Goal: Information Seeking & Learning: Check status

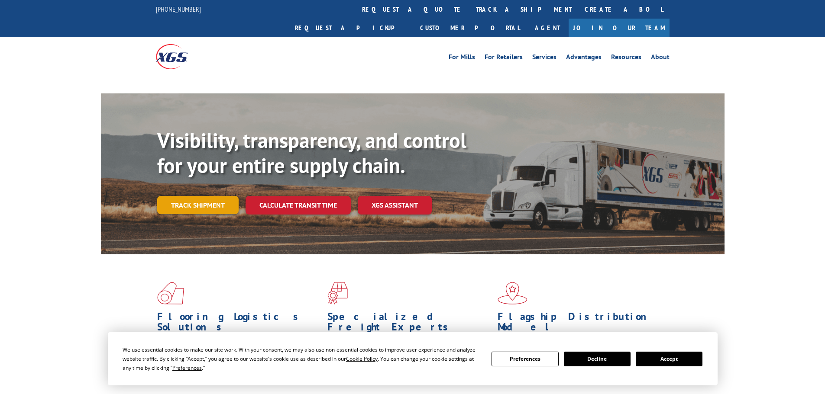
click at [209, 196] on link "Track shipment" at bounding box center [197, 205] width 81 height 18
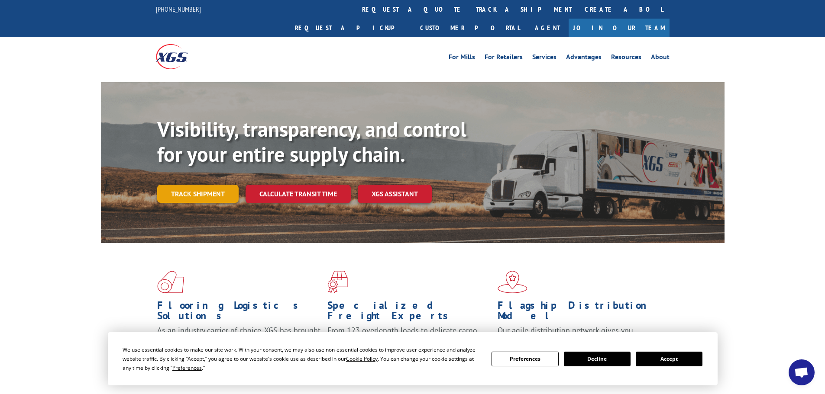
click at [209, 185] on link "Track shipment" at bounding box center [197, 194] width 81 height 18
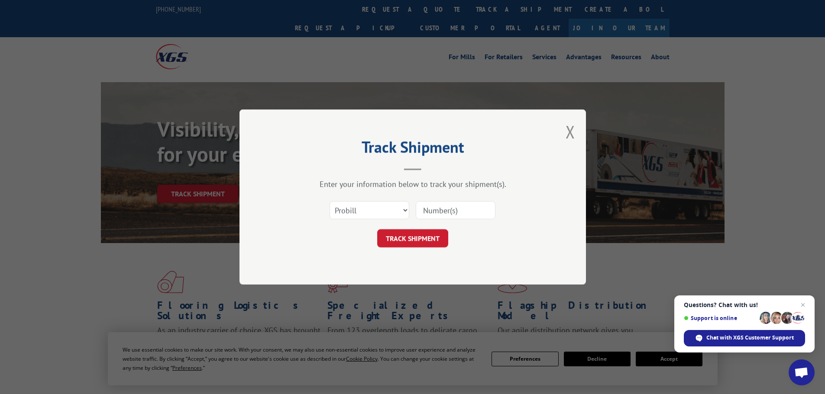
paste input "17027493"
type input "17027493"
click at [406, 235] on button "TRACK SHIPMENT" at bounding box center [412, 238] width 71 height 18
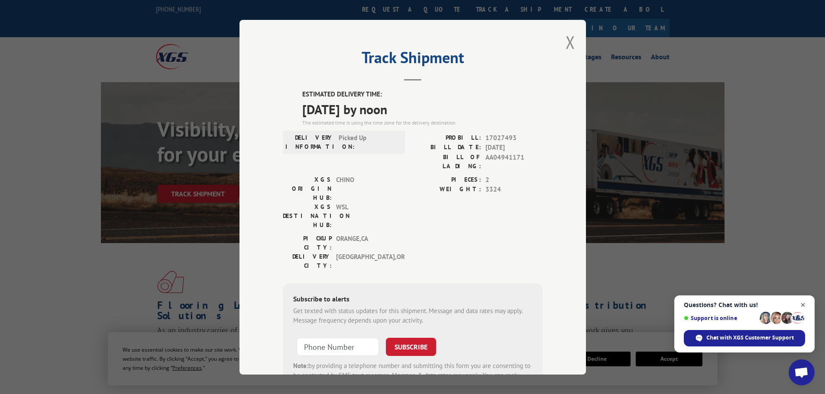
click at [803, 304] on span "Close chat" at bounding box center [802, 305] width 11 height 11
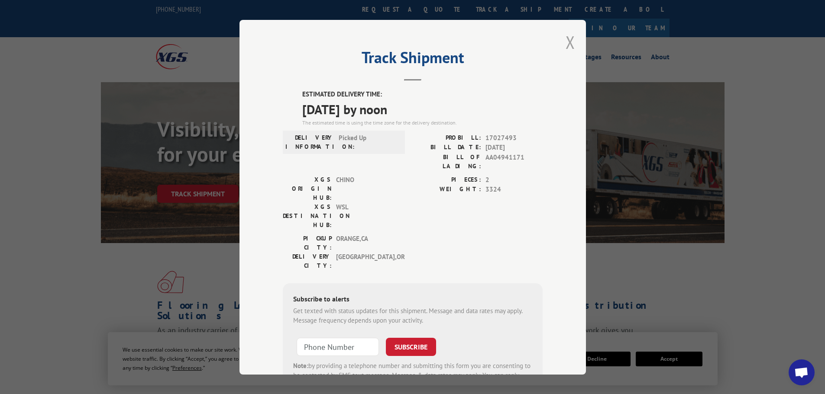
click at [565, 41] on button "Close modal" at bounding box center [570, 42] width 10 height 23
